Goal: Transaction & Acquisition: Purchase product/service

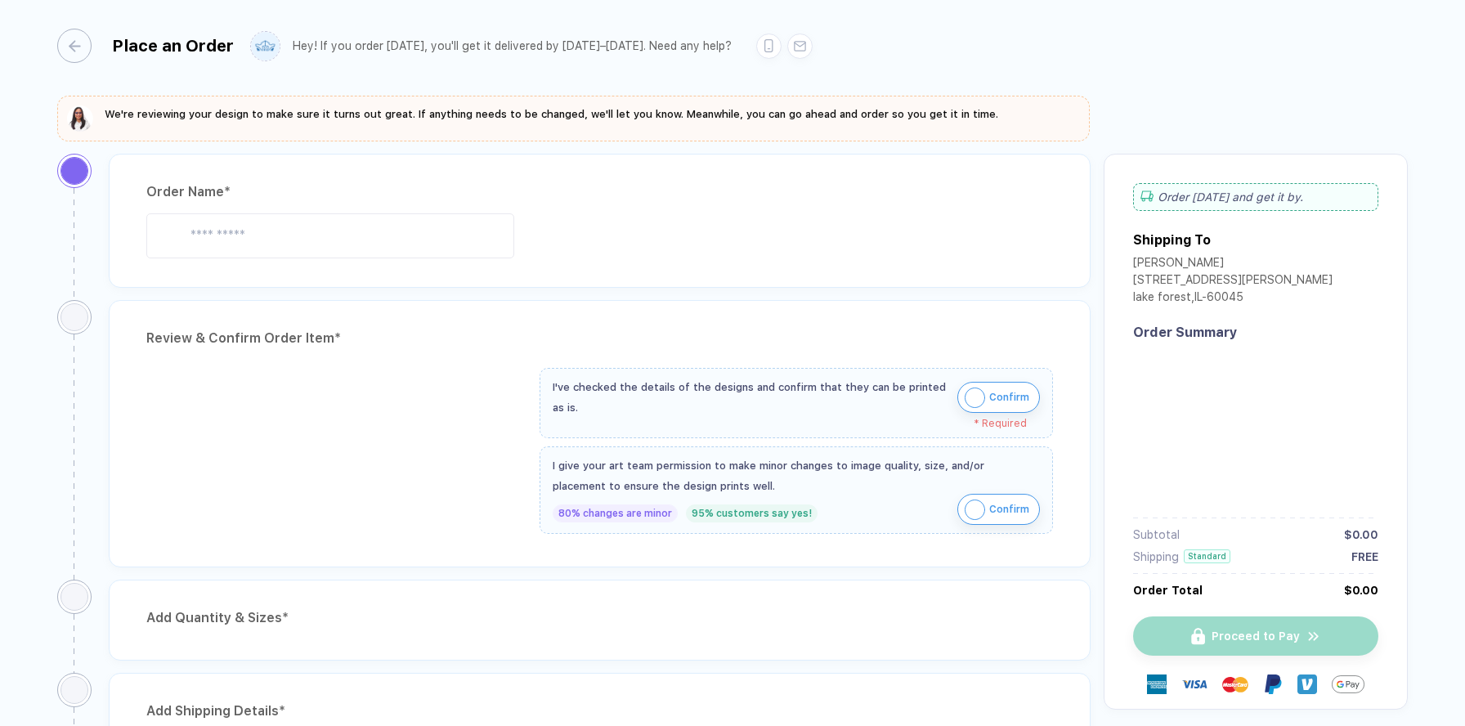
type input "**********"
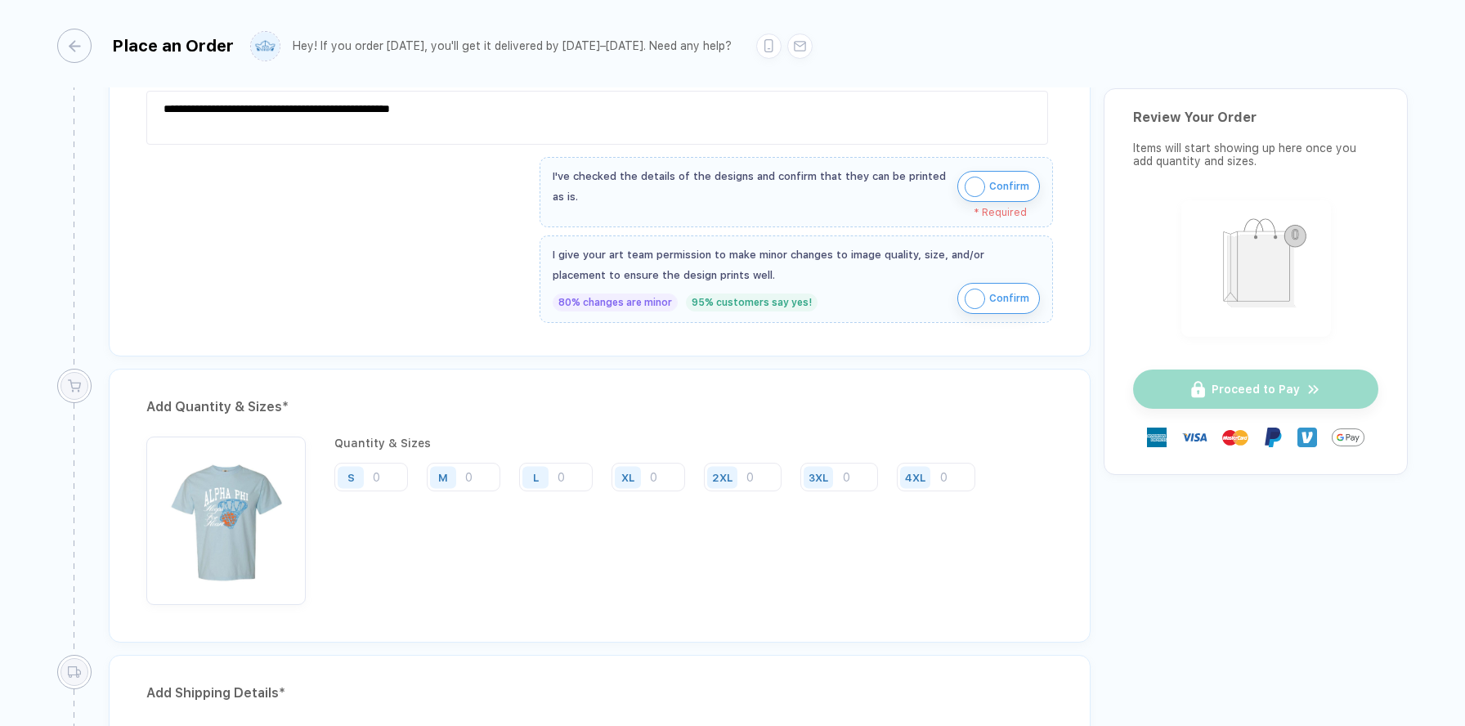
scroll to position [612, 0]
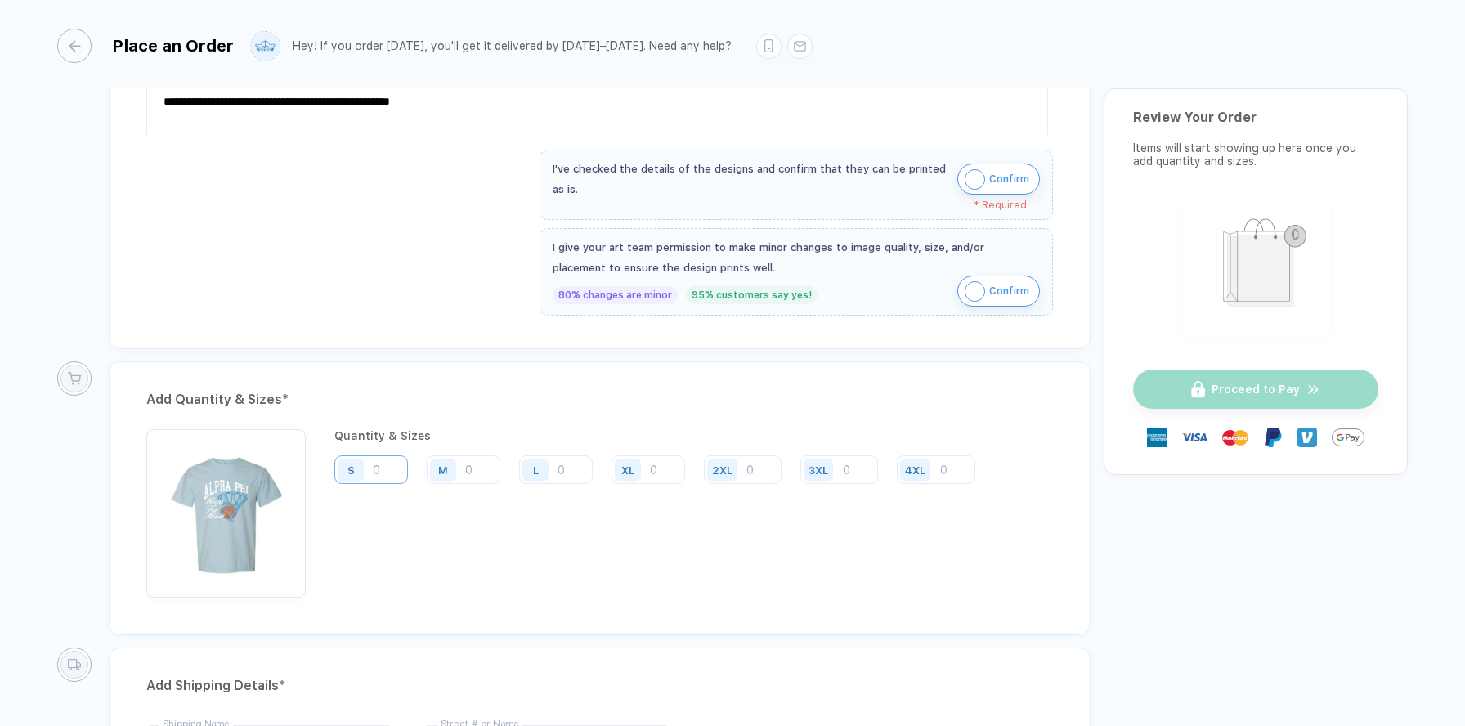
click at [385, 467] on input "number" at bounding box center [371, 469] width 74 height 29
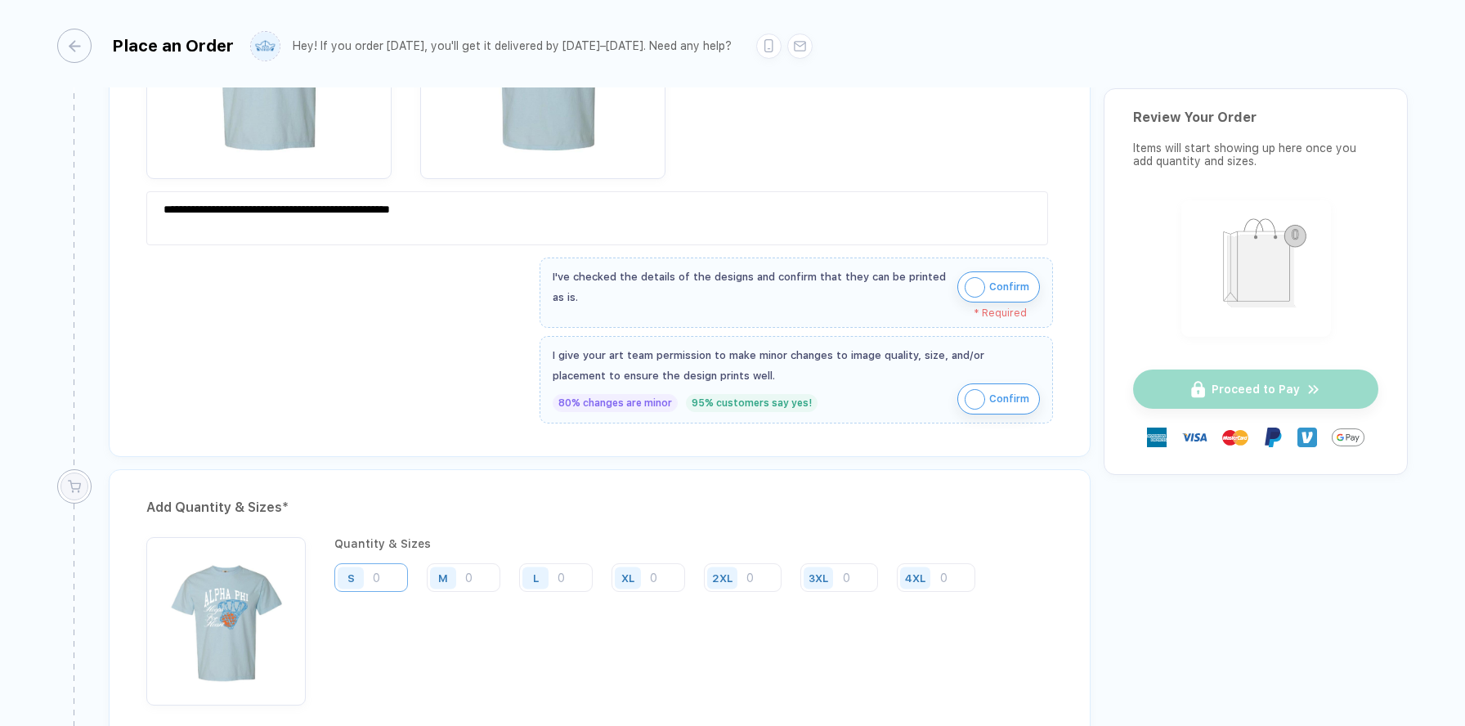
scroll to position [515, 0]
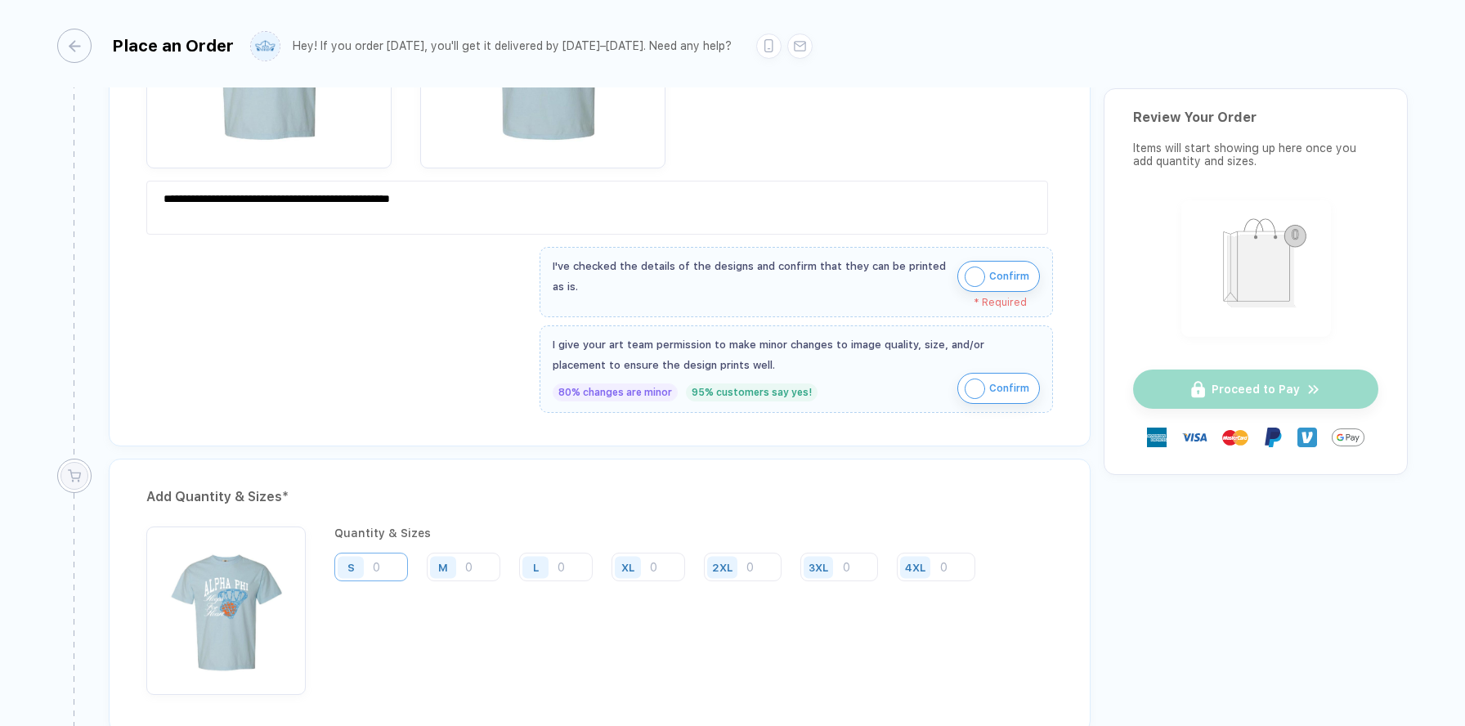
click at [392, 574] on input "number" at bounding box center [371, 567] width 74 height 29
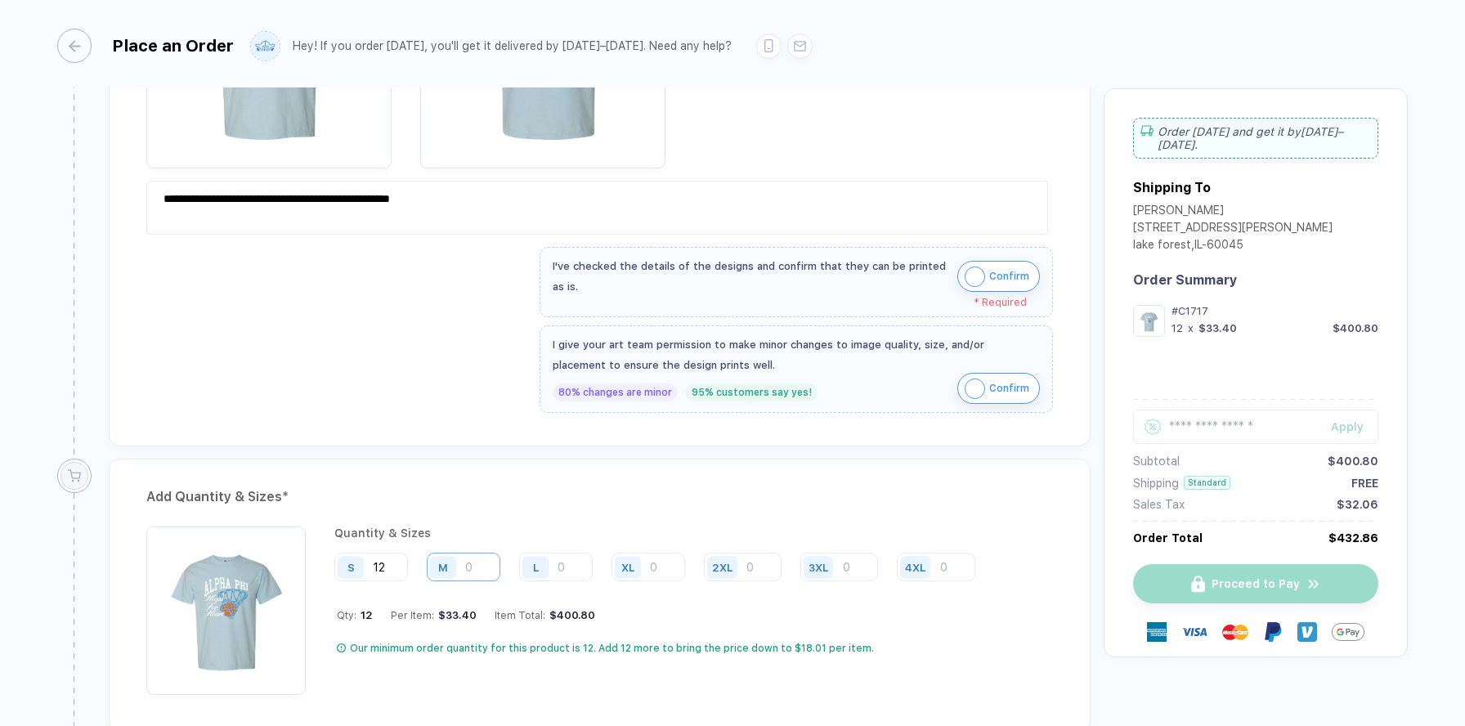
type input "12"
click at [475, 565] on input "number" at bounding box center [464, 567] width 74 height 29
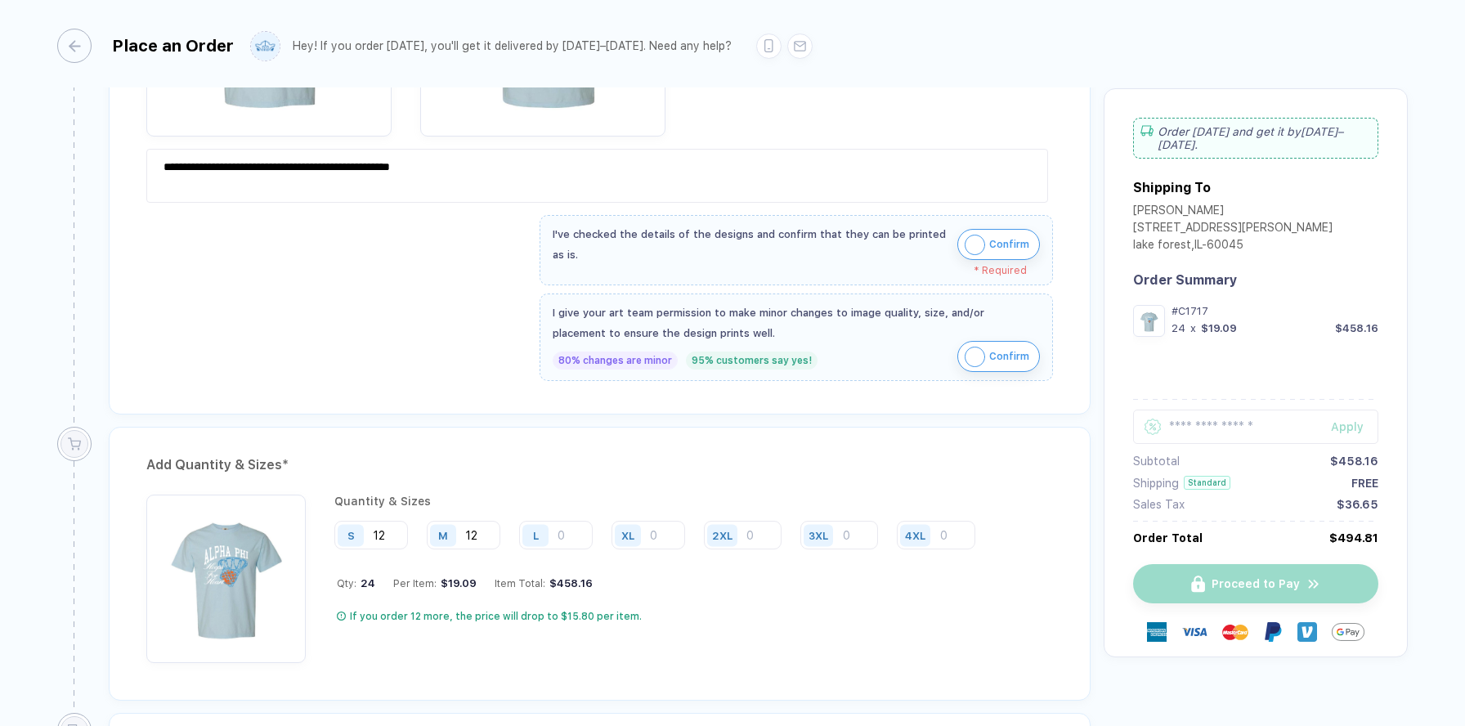
scroll to position [577, 0]
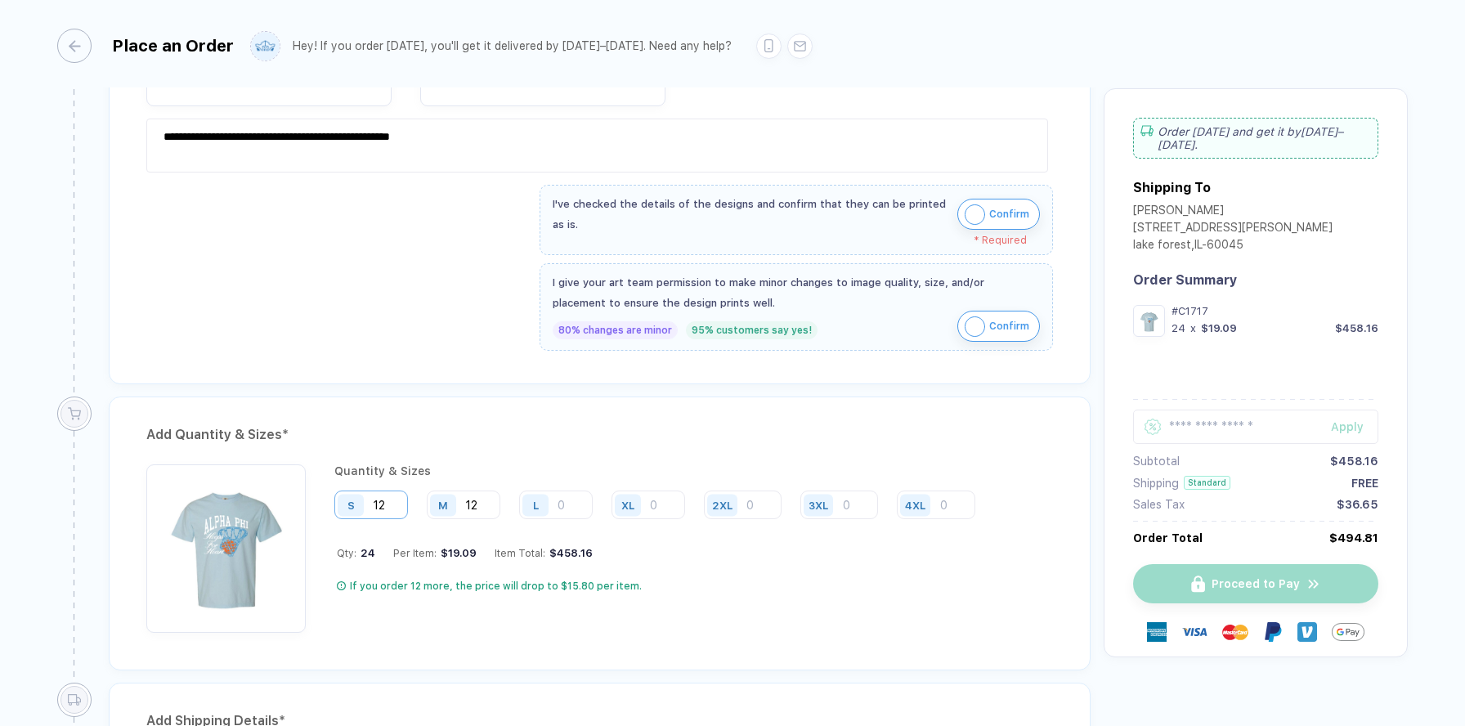
type input "12"
click at [402, 499] on input "12" at bounding box center [371, 505] width 74 height 29
type input "14"
click at [572, 504] on input "number" at bounding box center [556, 505] width 74 height 29
type input "6"
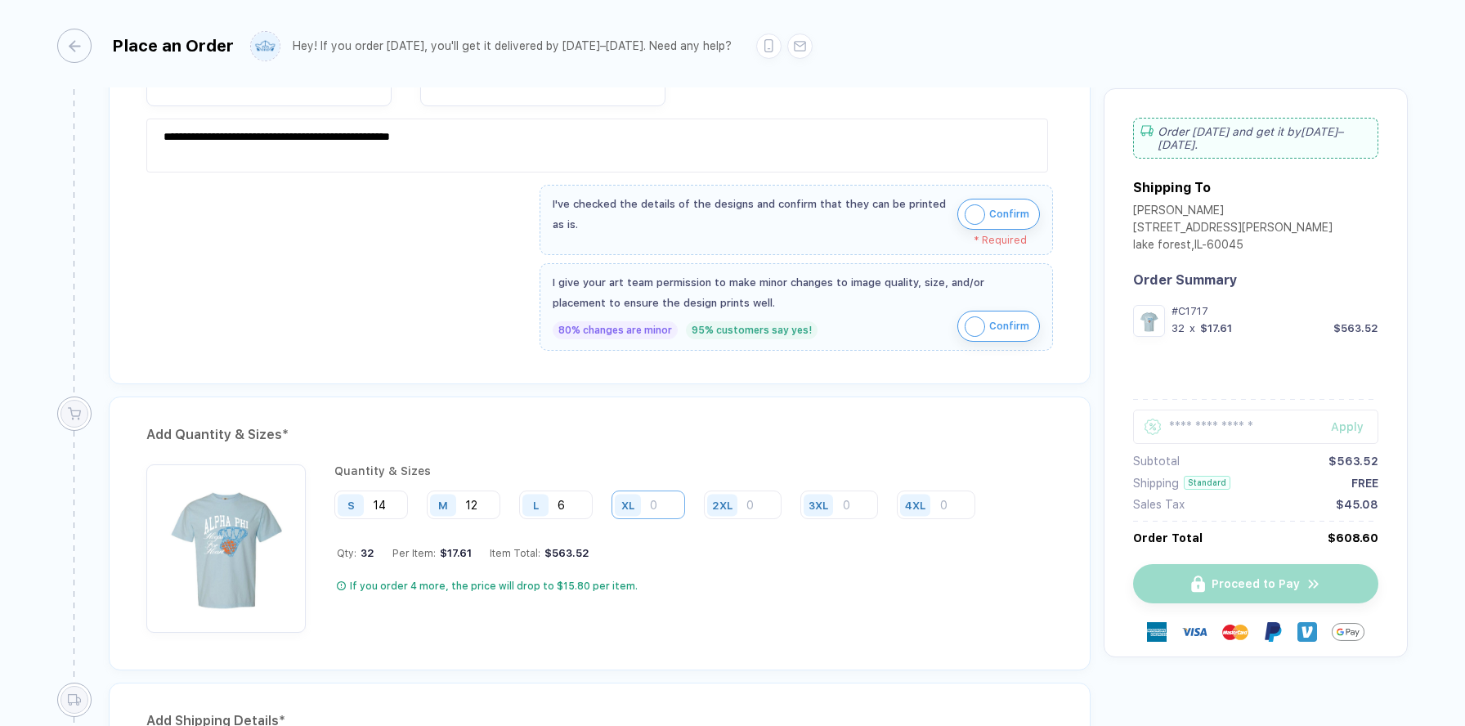
click at [655, 507] on input "number" at bounding box center [649, 505] width 74 height 29
type input "3"
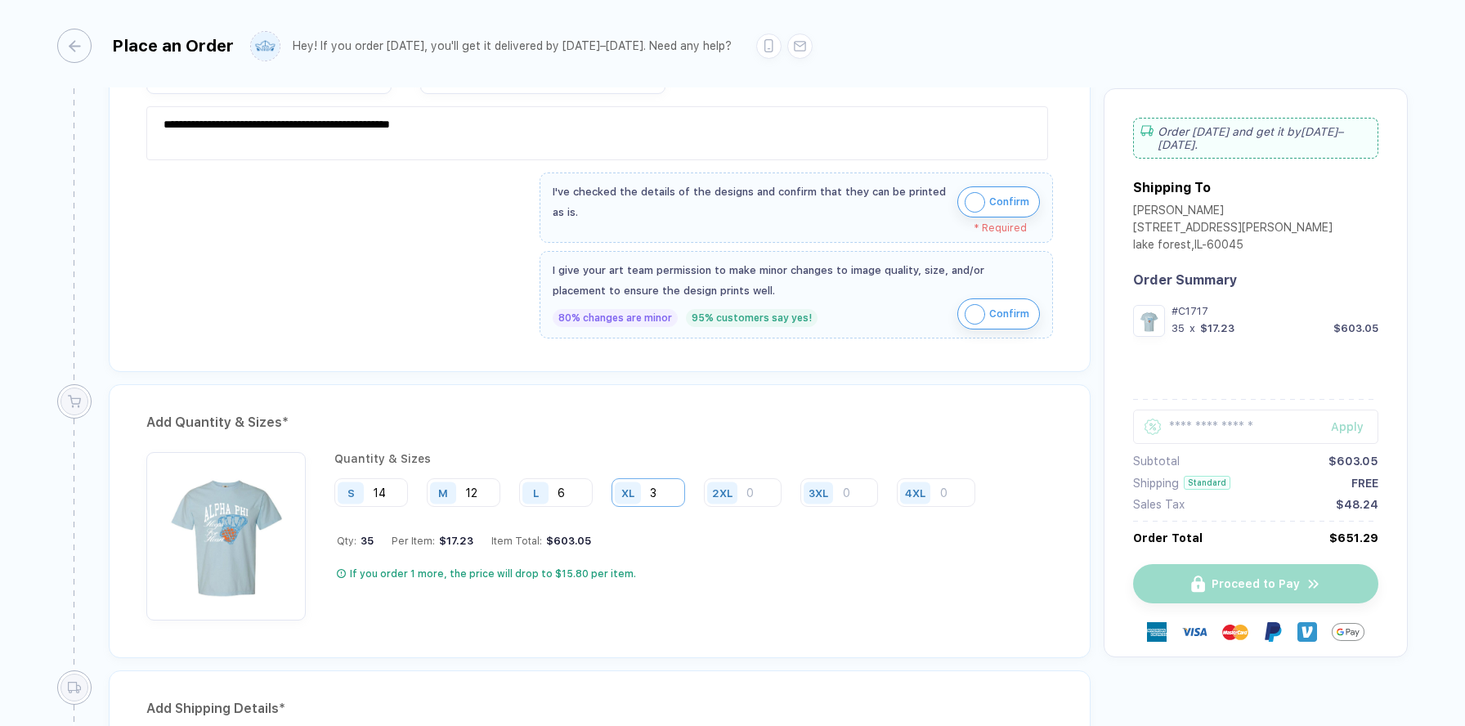
scroll to position [591, 0]
click at [970, 196] on img "button" at bounding box center [975, 201] width 20 height 20
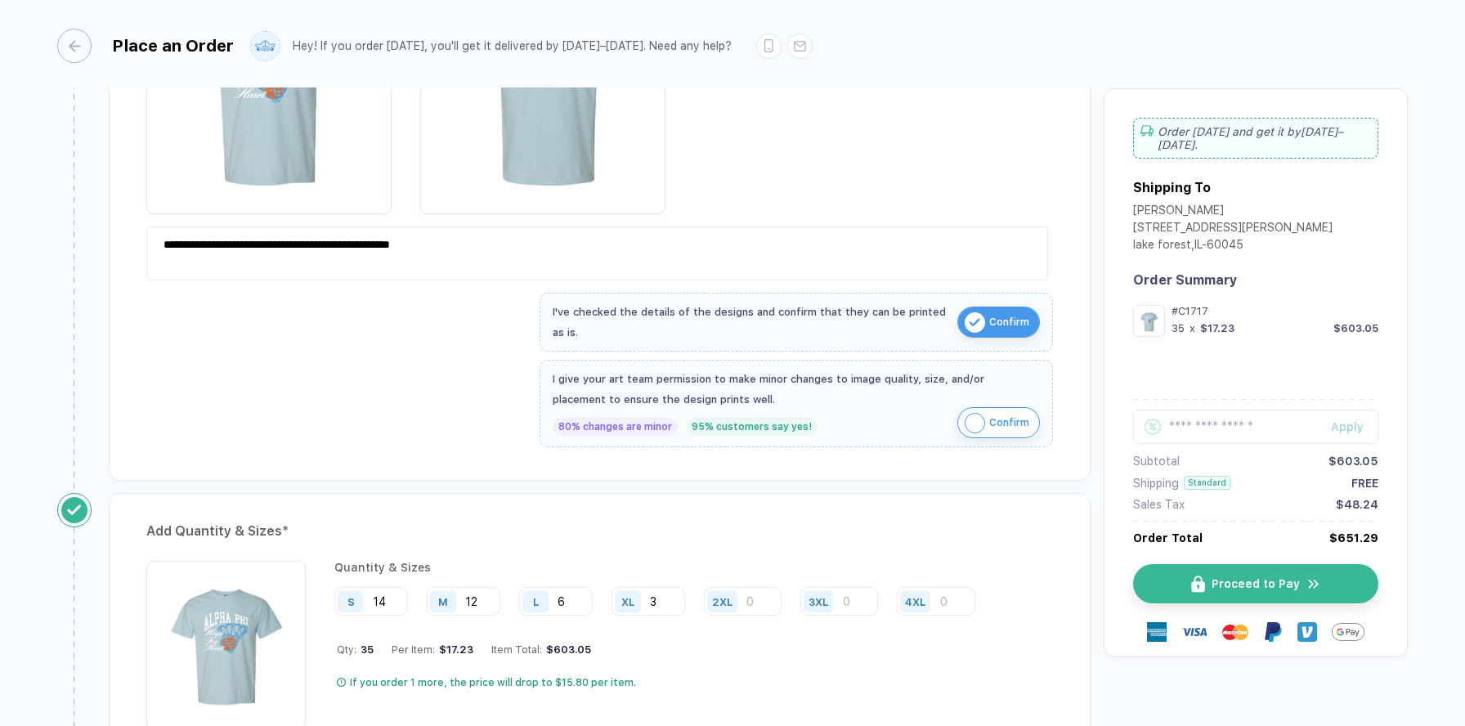
scroll to position [471, 0]
click at [1246, 577] on span "Proceed to Pay" at bounding box center [1266, 583] width 88 height 13
